Goal: Task Accomplishment & Management: Complete application form

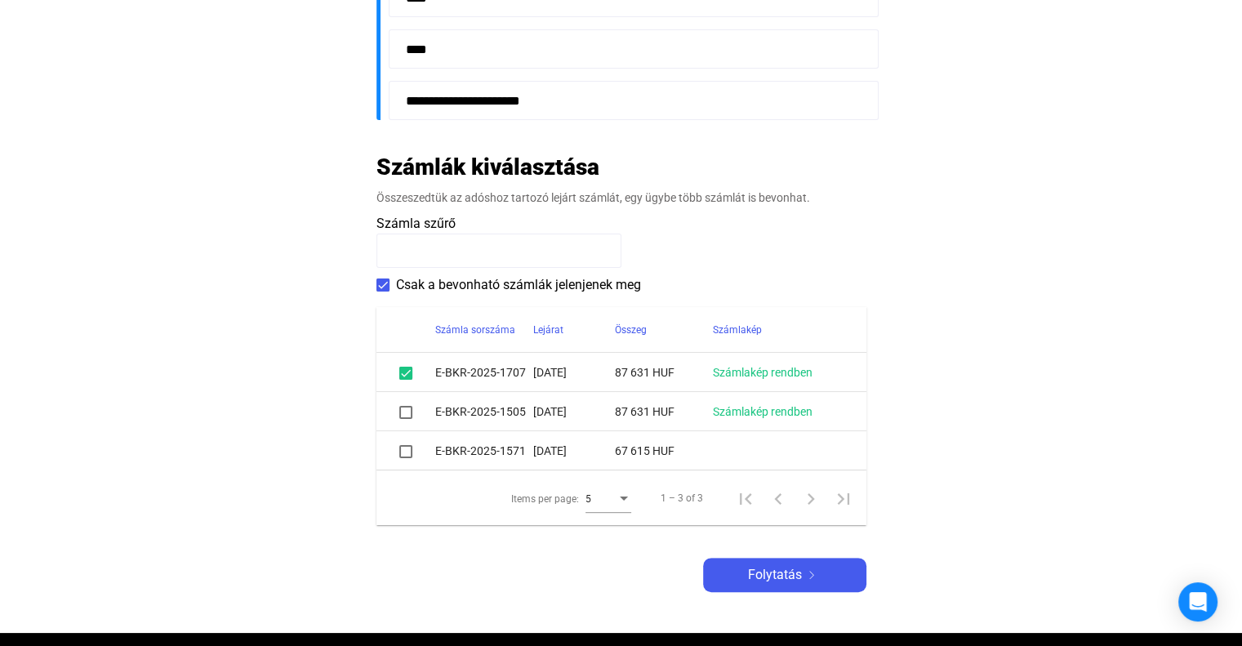
scroll to position [572, 0]
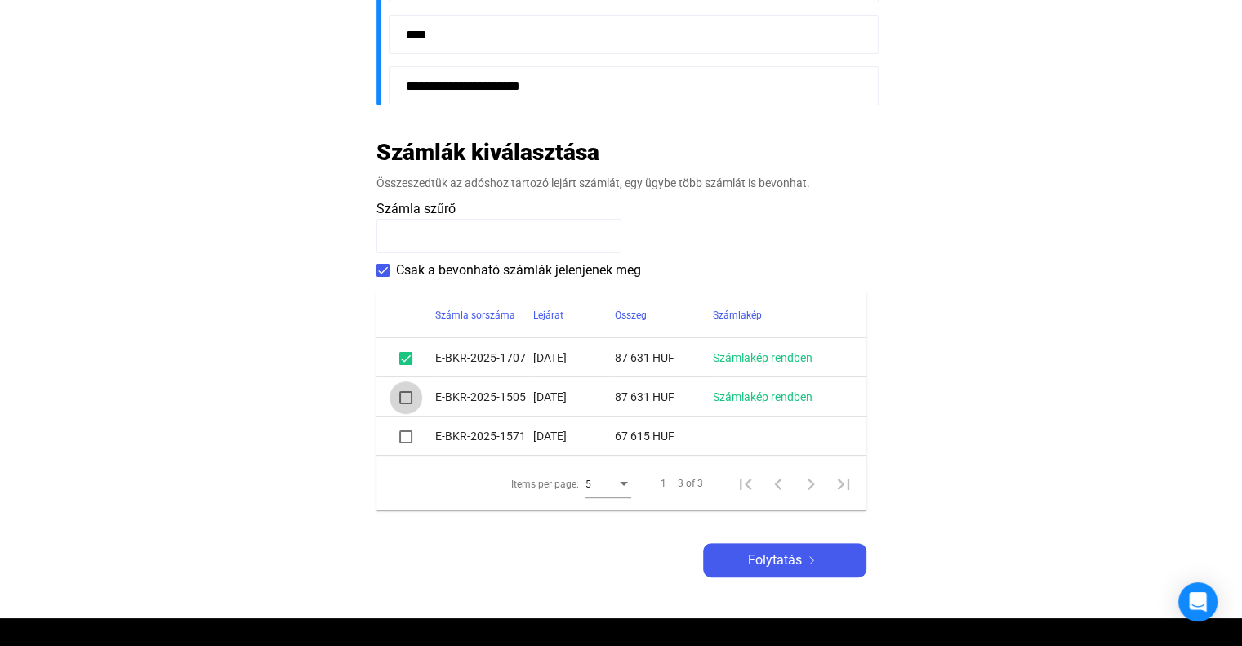
click at [404, 396] on span at bounding box center [405, 397] width 13 height 13
click at [406, 439] on span at bounding box center [405, 436] width 13 height 13
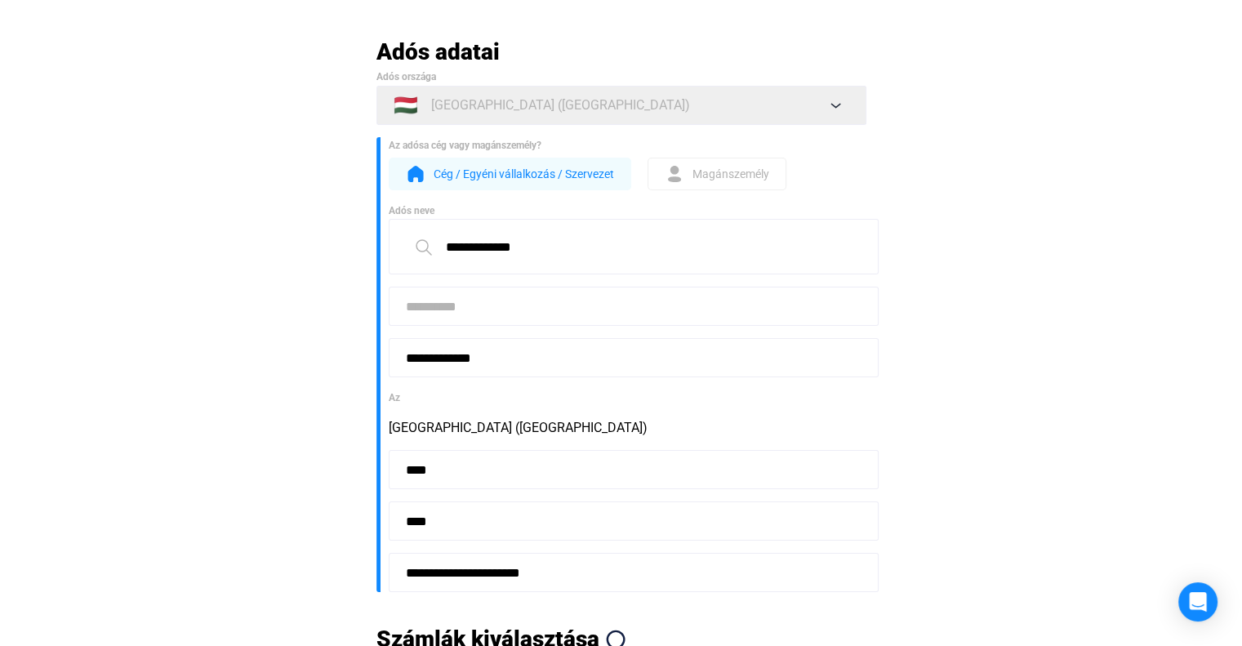
scroll to position [82, 0]
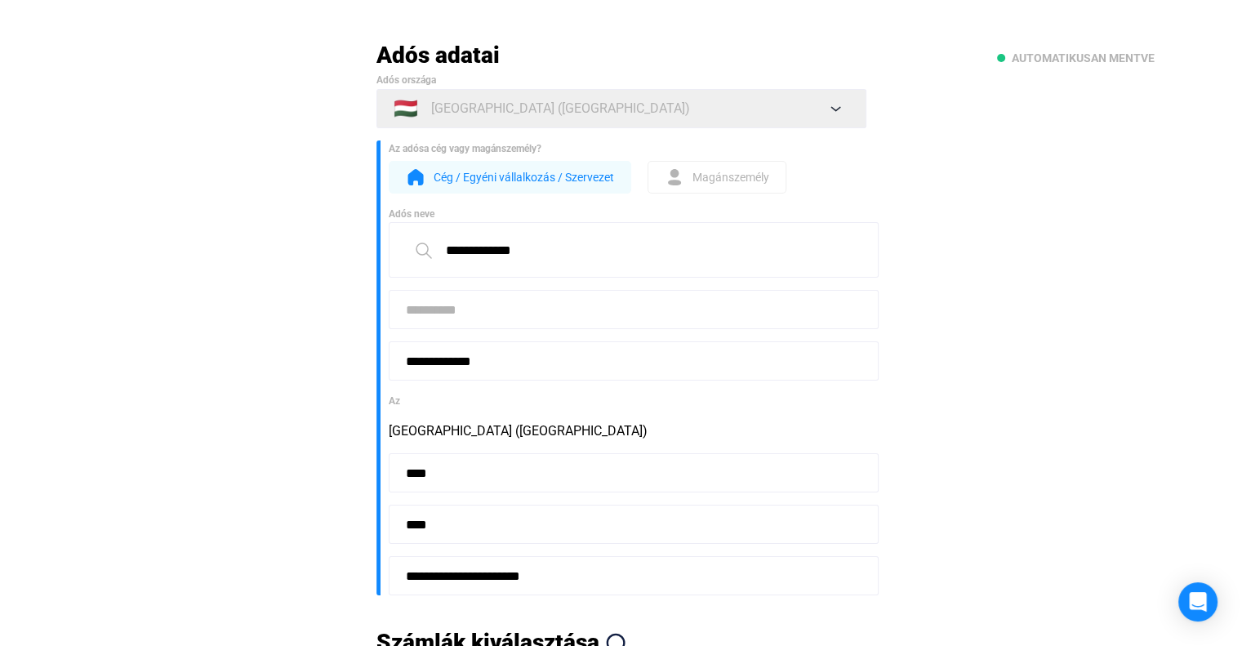
click at [464, 322] on input at bounding box center [634, 309] width 490 height 39
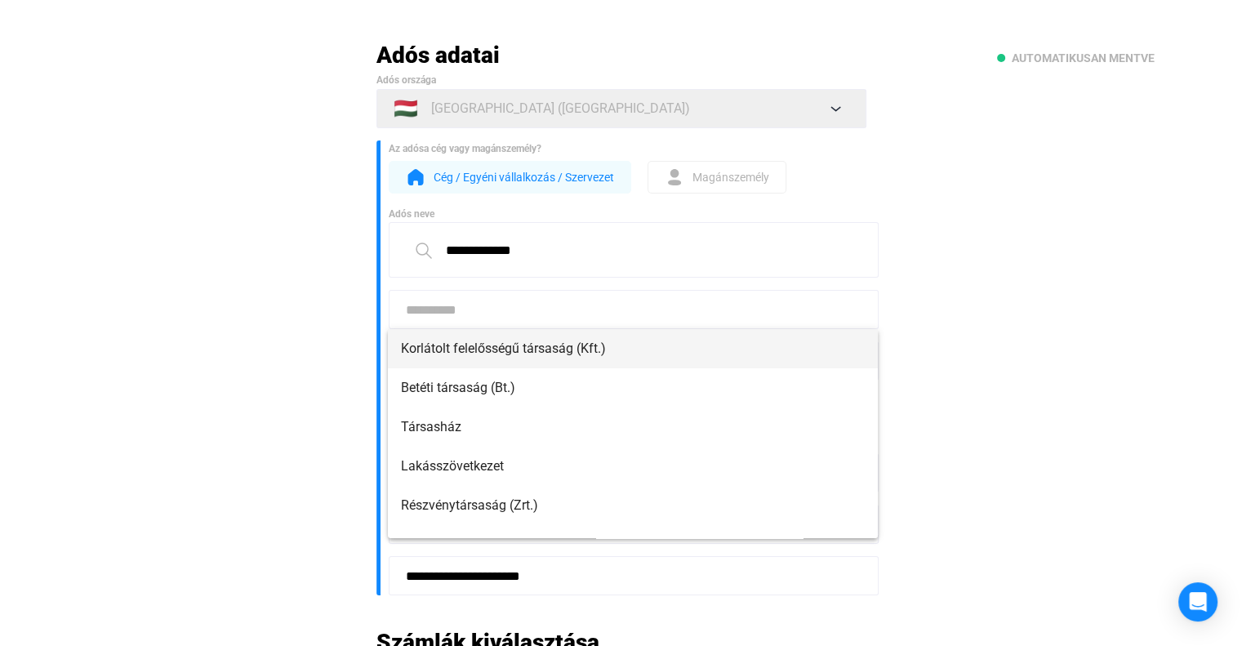
click at [469, 349] on span "Korlátolt felelősségű társaság (Kft.)" at bounding box center [633, 349] width 464 height 20
type input "**********"
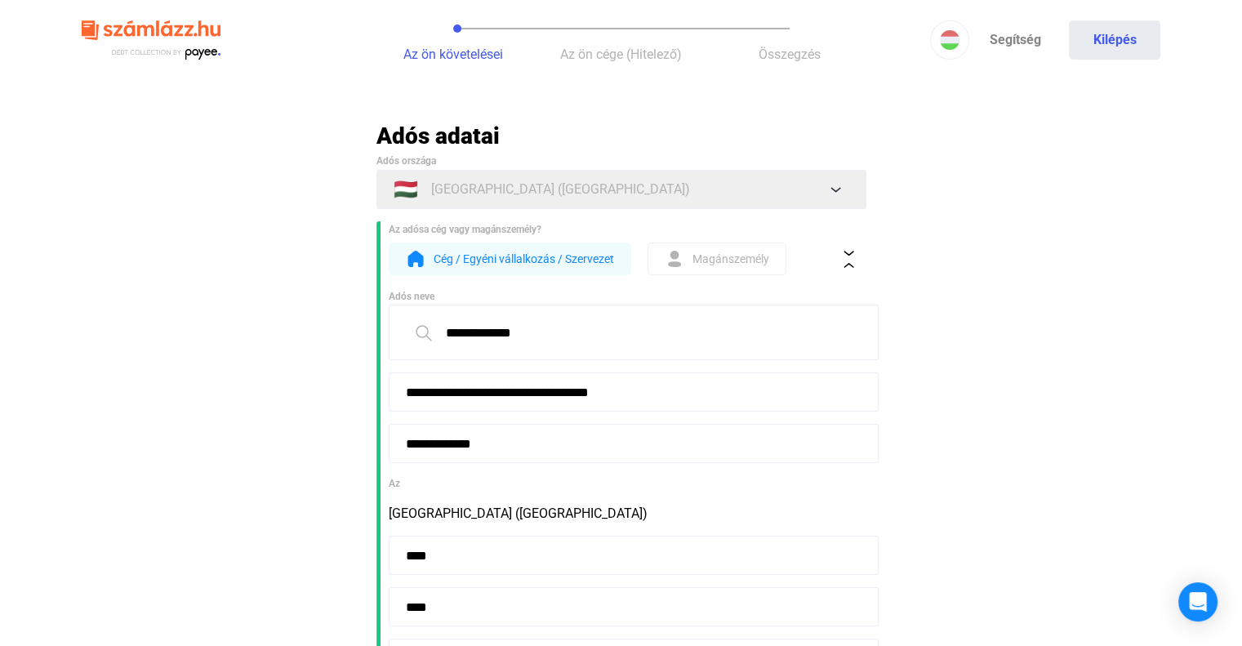
scroll to position [0, 0]
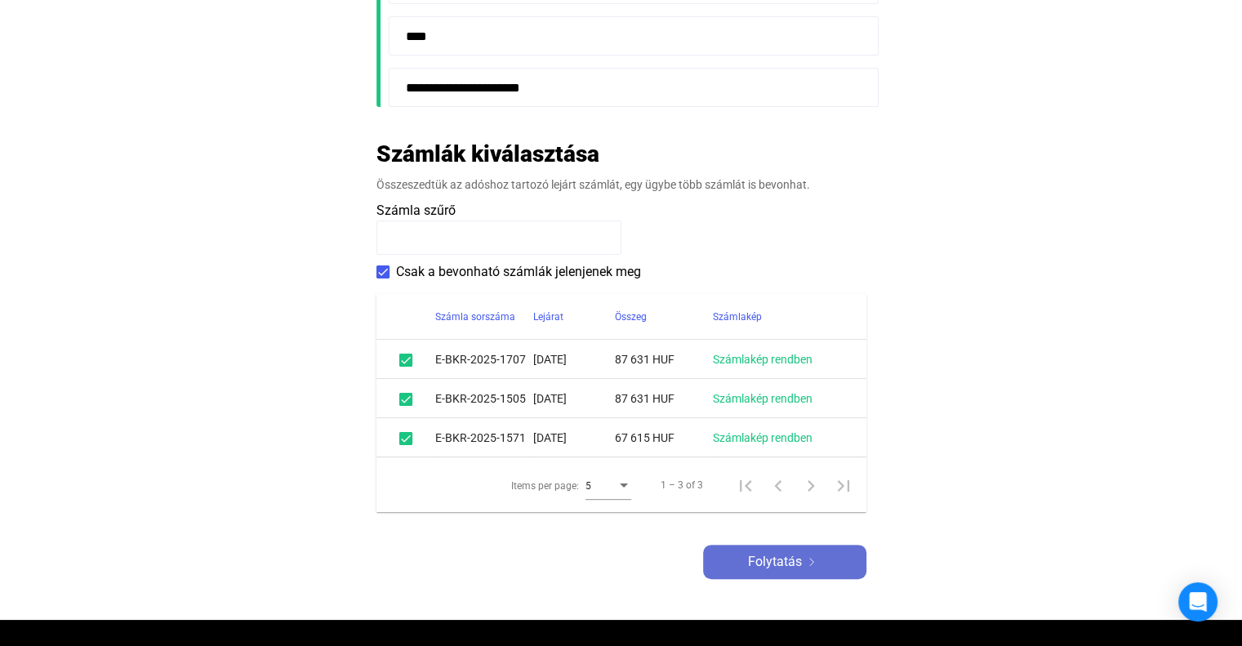
click at [790, 571] on span "Folytatás" at bounding box center [775, 562] width 54 height 20
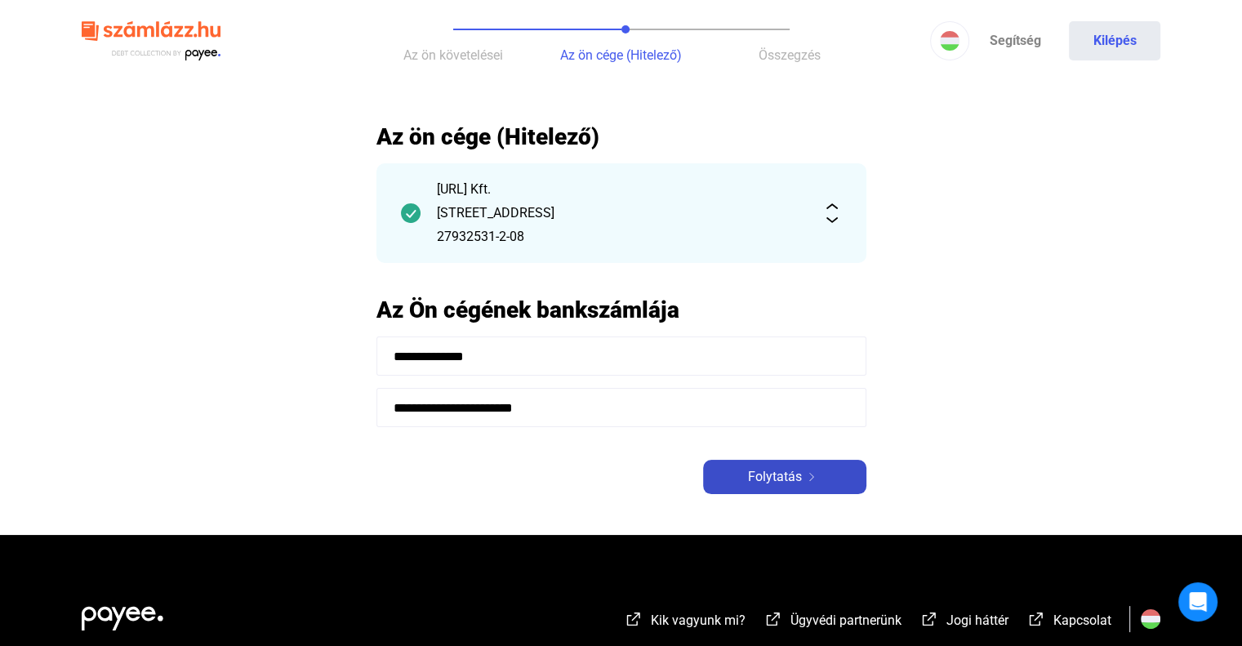
click at [779, 475] on span "Folytatás" at bounding box center [775, 477] width 54 height 20
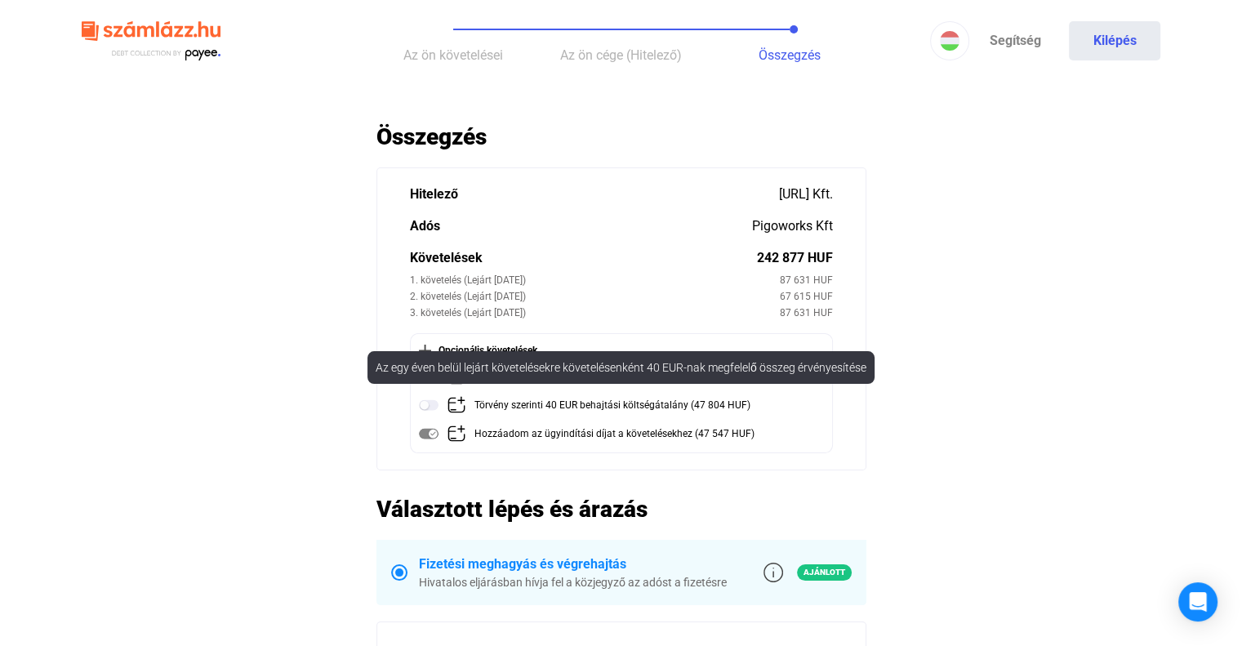
click at [430, 401] on img at bounding box center [429, 405] width 20 height 20
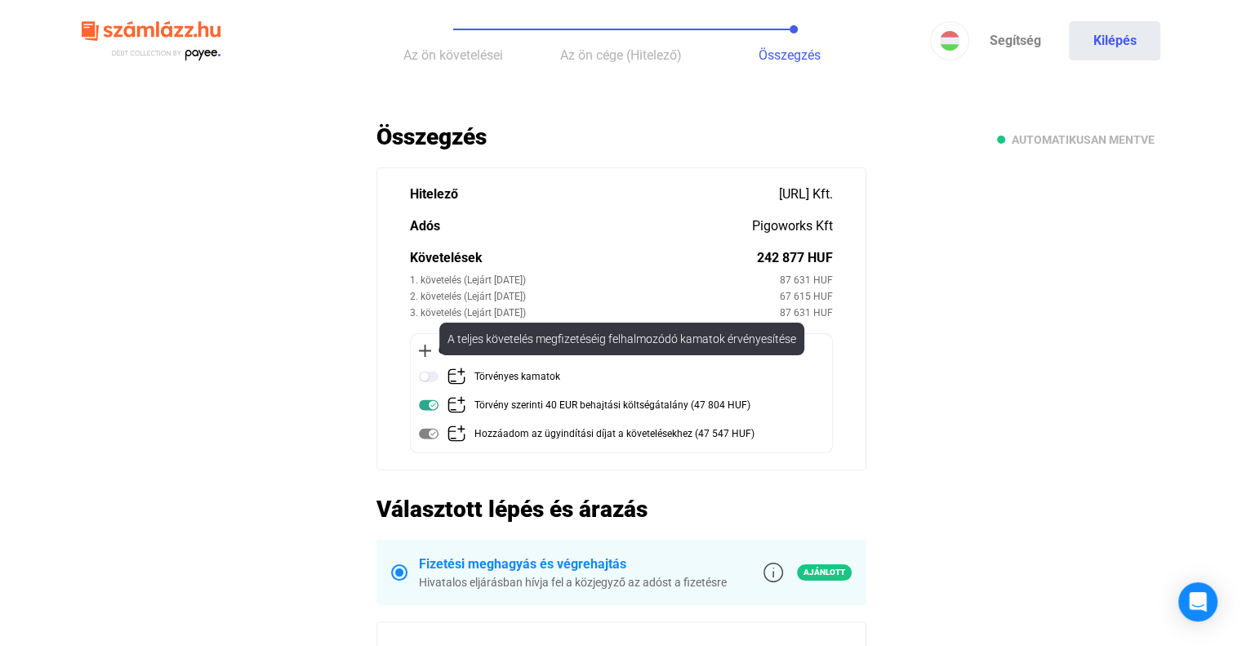
click at [430, 378] on img at bounding box center [429, 377] width 20 height 20
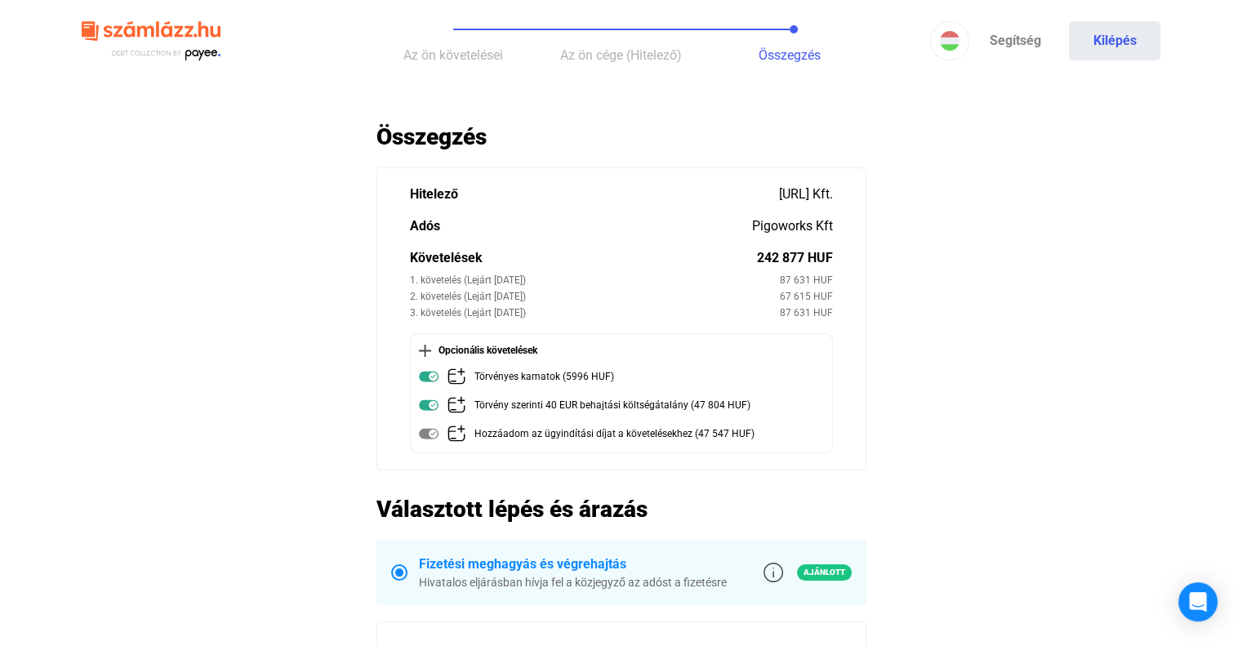
click at [120, 260] on main "Automatikusan mentve Összegzés Hitelező [URL] Kft. Adós Pigoworks Kft Követelés…" at bounding box center [621, 655] width 1242 height 1065
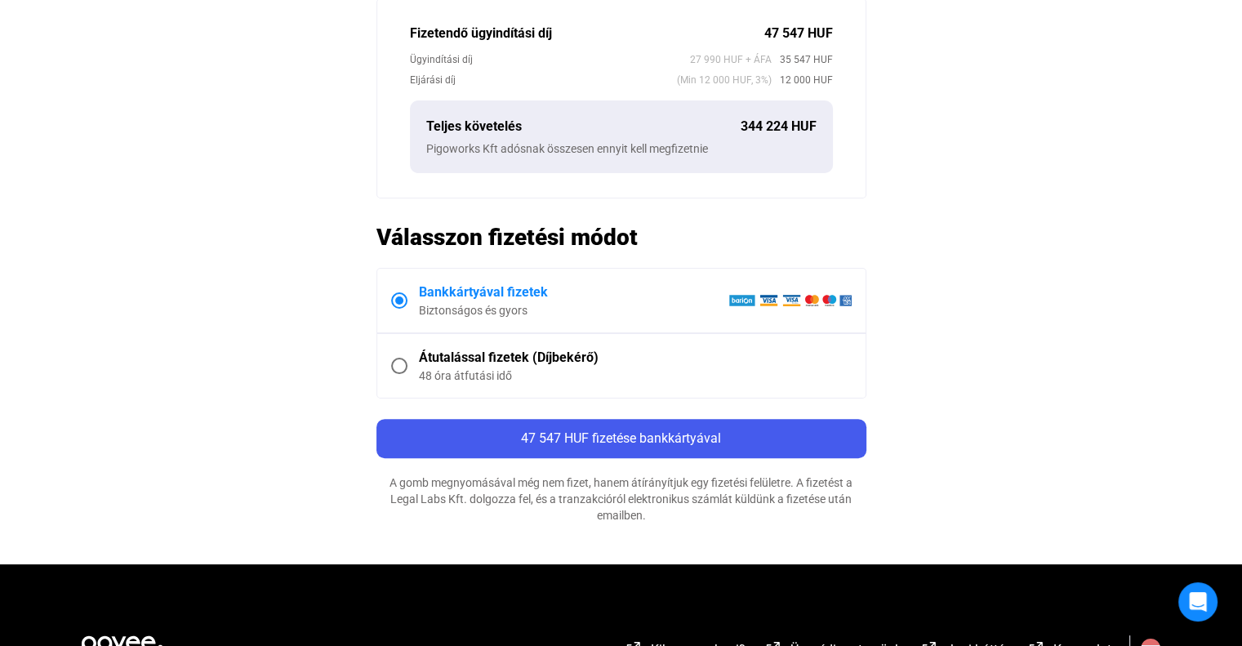
scroll to position [653, 0]
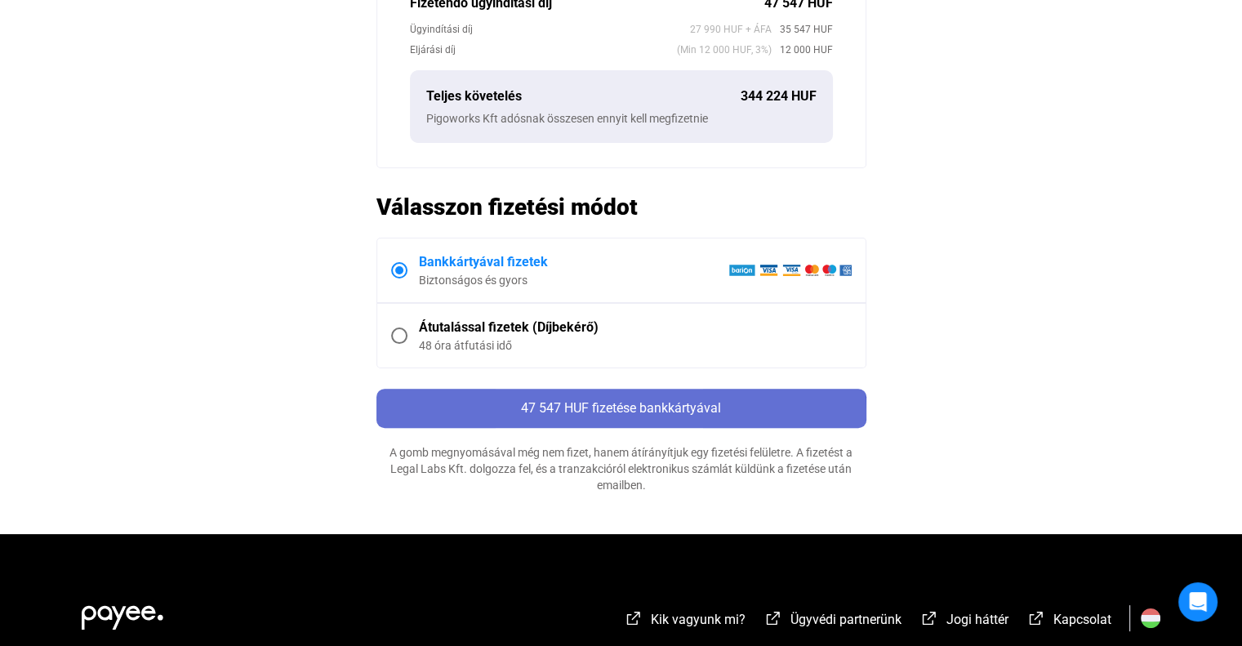
click at [577, 412] on span "47 547 HUF fizetése bankkártyával" at bounding box center [621, 408] width 200 height 16
